Goal: Transaction & Acquisition: Book appointment/travel/reservation

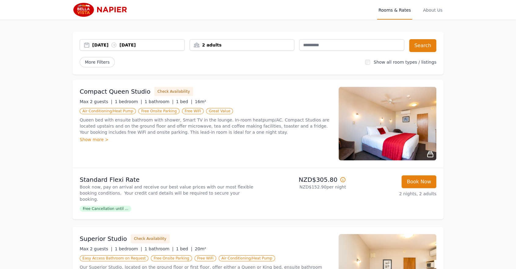
click at [100, 140] on div "Show more >" at bounding box center [206, 139] width 252 height 6
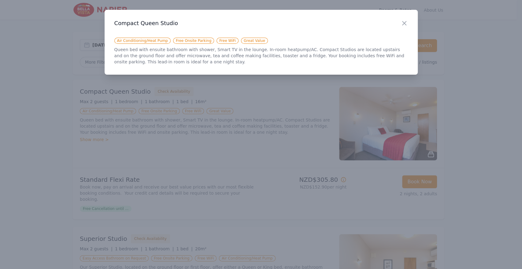
click at [279, 134] on div at bounding box center [261, 134] width 522 height 269
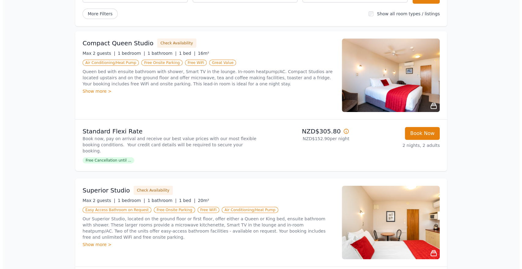
scroll to position [34, 0]
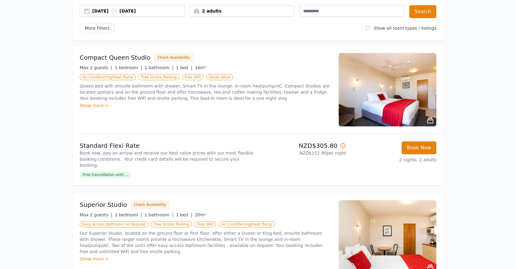
click at [385, 108] on img at bounding box center [388, 89] width 98 height 73
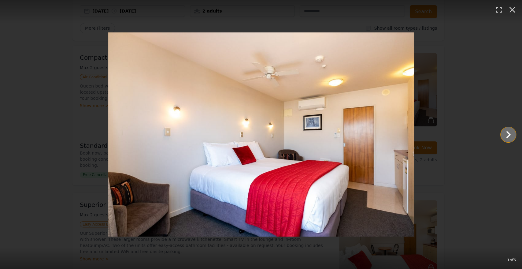
click at [504, 131] on icon "Show slide 2 of 6" at bounding box center [507, 134] width 15 height 15
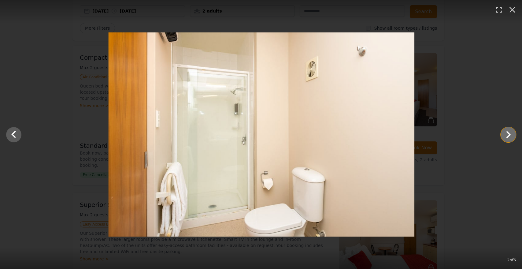
click at [504, 131] on icon "Show slide 3 of 6" at bounding box center [507, 134] width 15 height 15
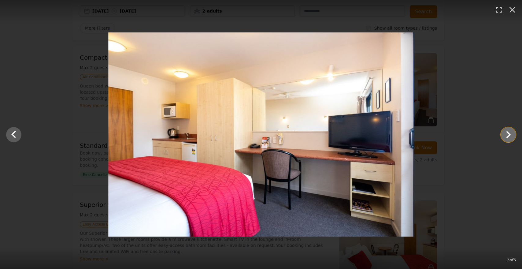
click at [504, 131] on icon "Show slide 4 of 6" at bounding box center [507, 134] width 15 height 15
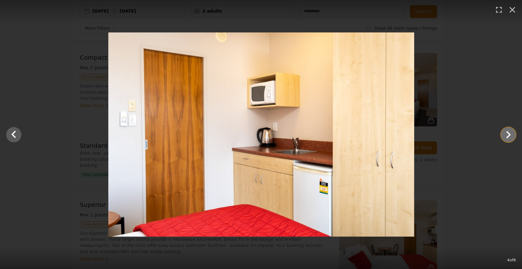
click at [504, 131] on icon "Show slide 5 of 6" at bounding box center [507, 134] width 15 height 15
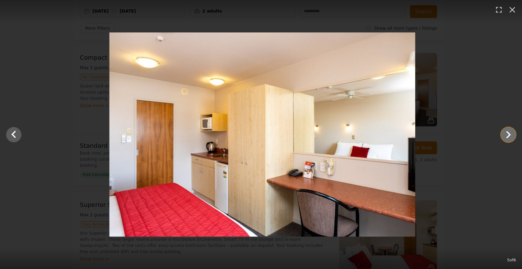
click at [504, 131] on icon "Show slide 6 of 6" at bounding box center [507, 134] width 15 height 15
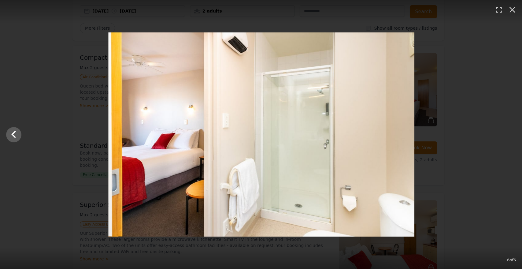
click at [504, 131] on div at bounding box center [261, 134] width 522 height 204
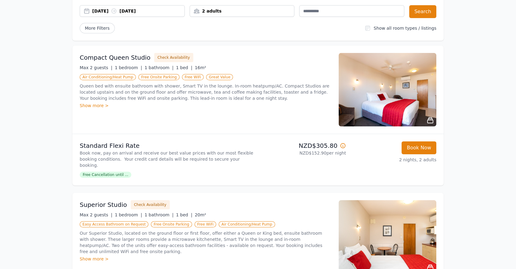
click at [424, 97] on img at bounding box center [388, 89] width 98 height 73
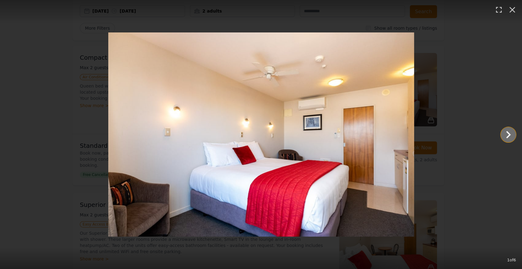
click at [502, 137] on icon "Show slide 2 of 6" at bounding box center [507, 134] width 15 height 15
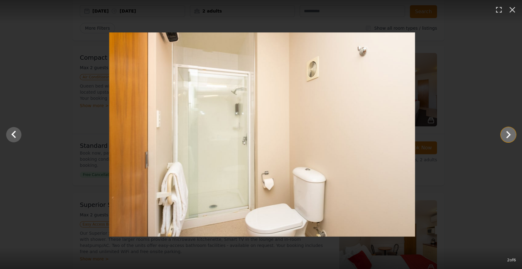
click at [502, 137] on icon "Show slide 3 of 6" at bounding box center [507, 134] width 15 height 15
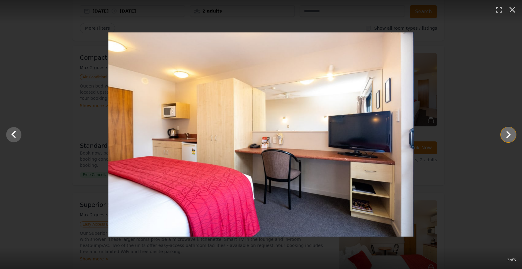
click at [502, 137] on icon "Show slide 4 of 6" at bounding box center [507, 134] width 15 height 15
